Goal: Task Accomplishment & Management: Manage account settings

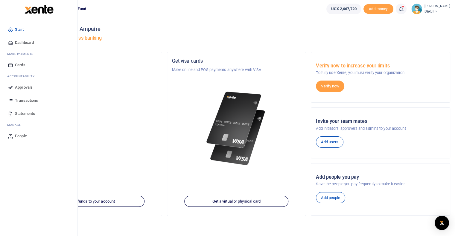
click at [10, 88] on icon at bounding box center [10, 87] width 5 height 5
click at [27, 87] on span "Approvals" at bounding box center [24, 88] width 18 height 6
click at [10, 100] on icon at bounding box center [10, 100] width 5 height 5
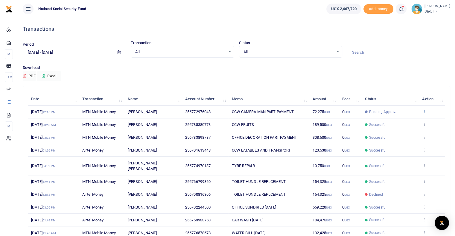
click at [424, 112] on icon at bounding box center [424, 111] width 4 height 4
click at [409, 122] on link "View details" at bounding box center [401, 121] width 47 height 8
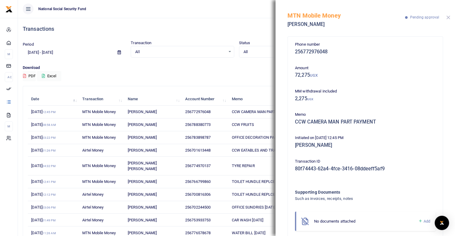
click at [448, 17] on button "Close" at bounding box center [448, 18] width 4 height 4
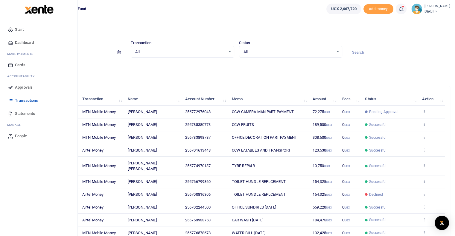
click at [12, 88] on icon at bounding box center [10, 87] width 5 height 5
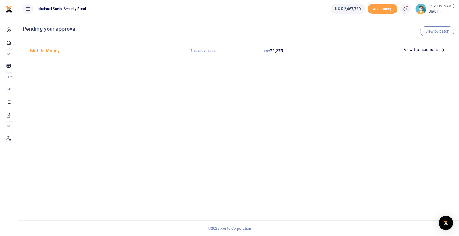
click at [441, 51] on icon at bounding box center [443, 49] width 7 height 7
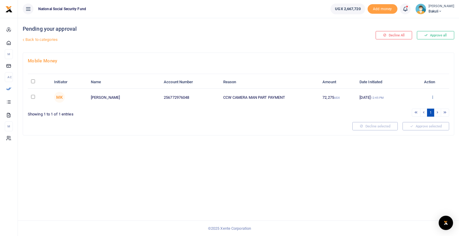
click at [432, 97] on icon at bounding box center [433, 97] width 4 height 4
click at [407, 108] on link "Approve" at bounding box center [410, 107] width 47 height 8
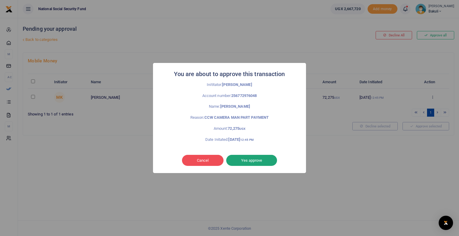
click at [253, 159] on button "Yes approve" at bounding box center [251, 160] width 51 height 11
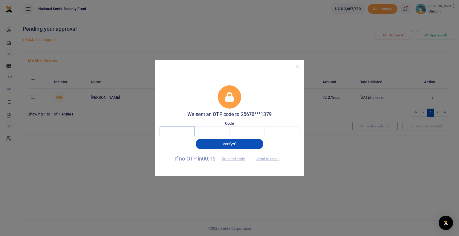
click at [168, 132] on input "text" at bounding box center [177, 131] width 35 height 10
type input "2"
type input "8"
type input "3"
type input "5"
